Goal: Find specific page/section: Find specific page/section

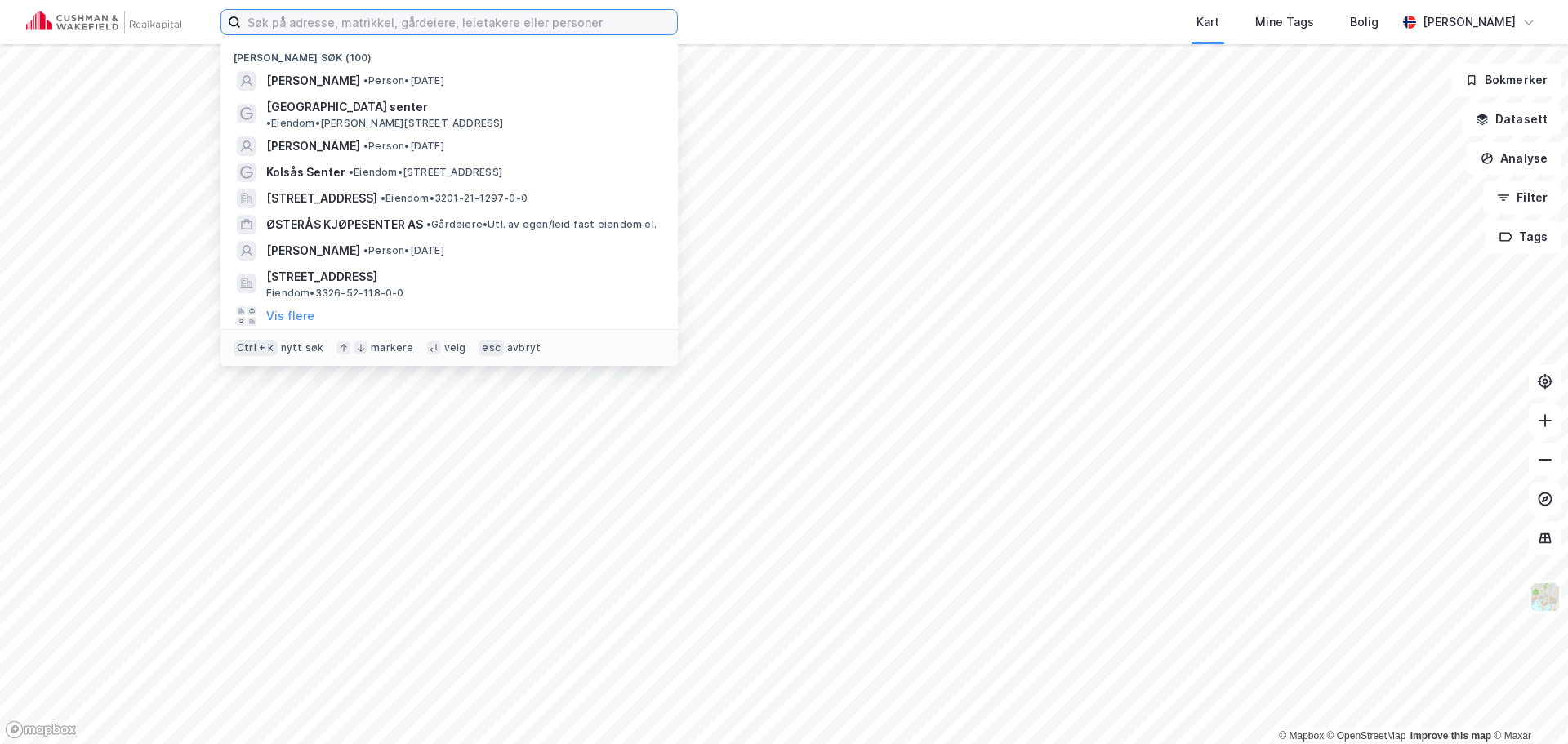
click at [448, 18] on input at bounding box center [458, 21] width 436 height 24
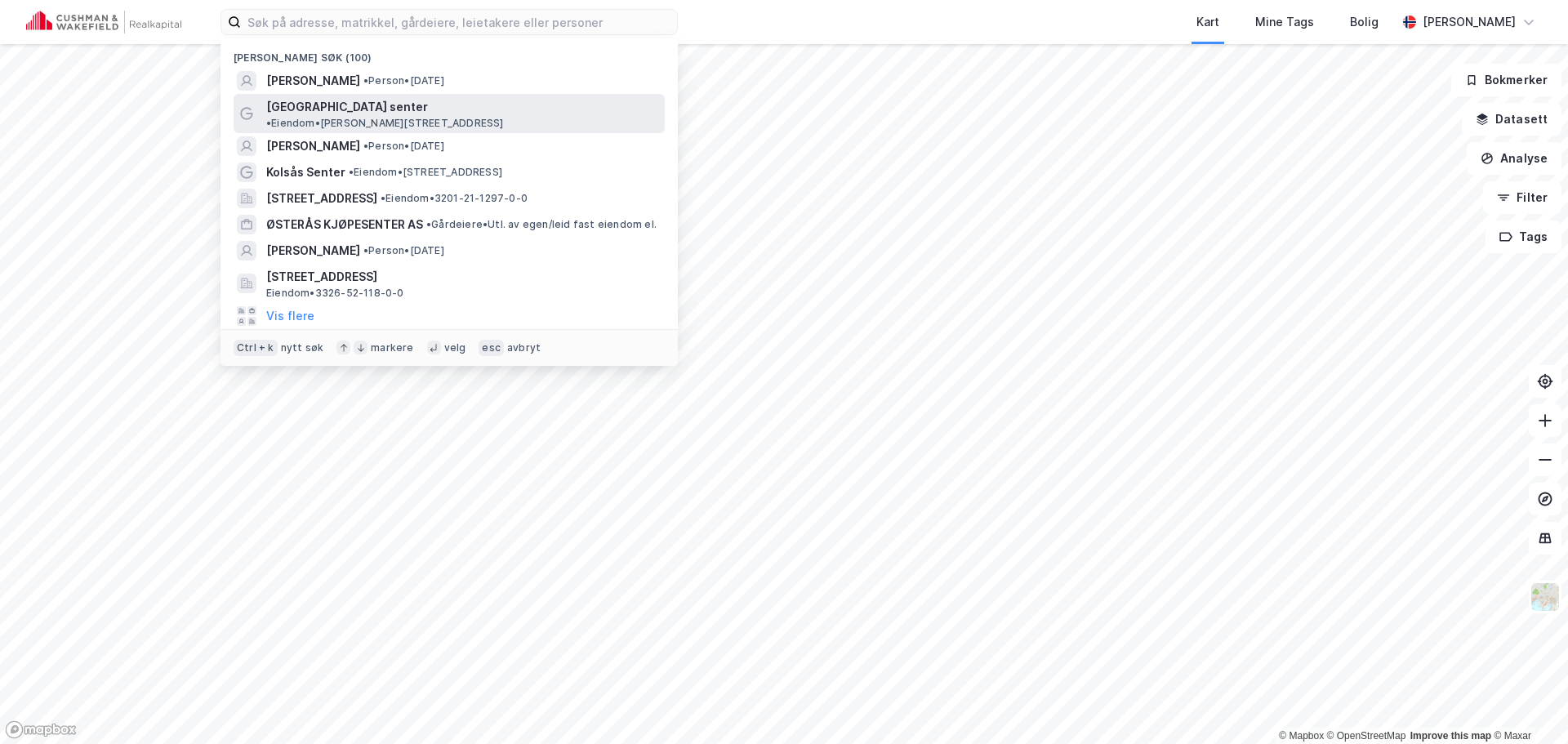
click at [348, 104] on span "[GEOGRAPHIC_DATA] senter" at bounding box center [347, 107] width 162 height 19
